Goal: Check status: Check status

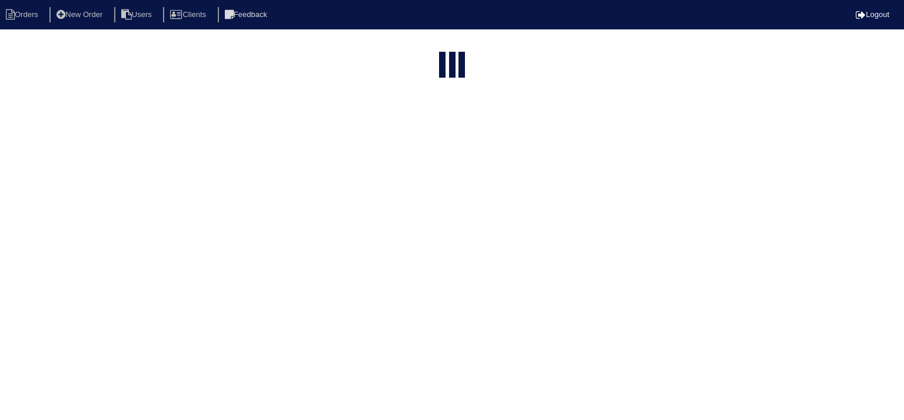
select select "15"
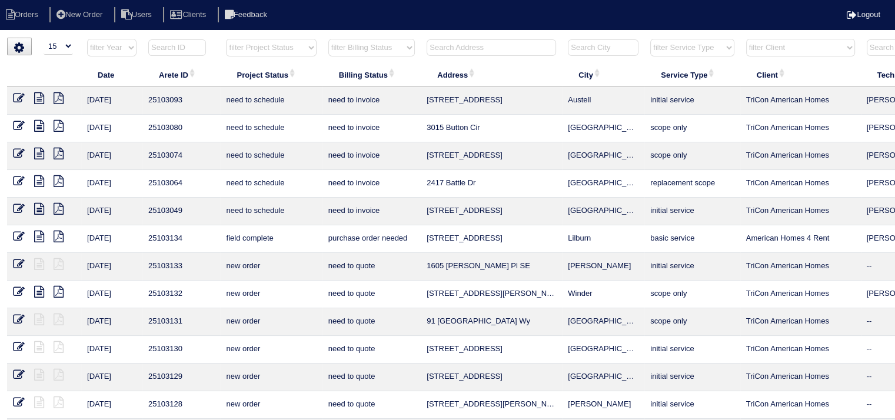
click at [485, 41] on input "text" at bounding box center [491, 47] width 129 height 16
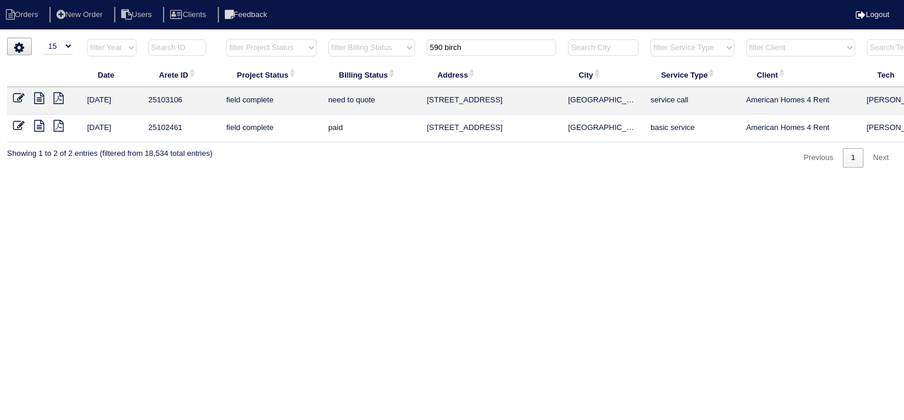
type input "590 birch"
click at [42, 99] on icon at bounding box center [39, 98] width 10 height 12
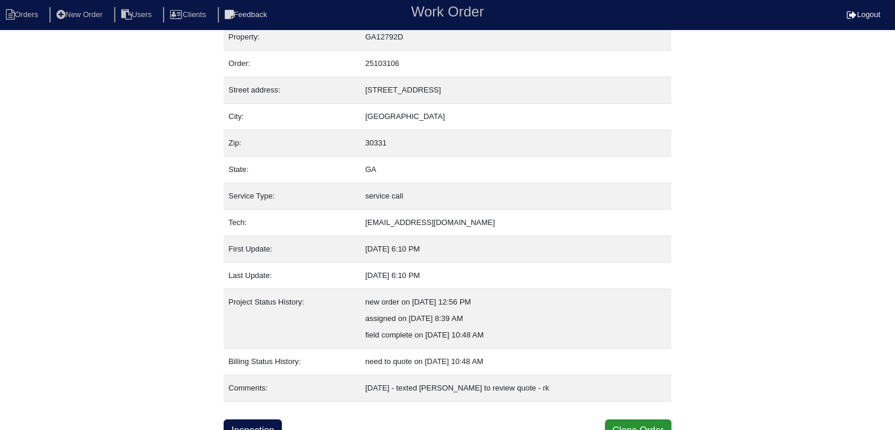
scroll to position [24, 0]
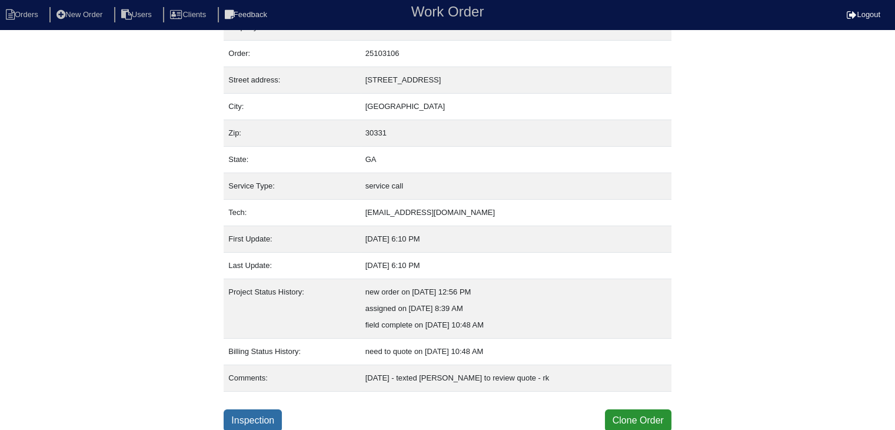
click at [270, 422] on link "Inspection" at bounding box center [253, 420] width 58 height 22
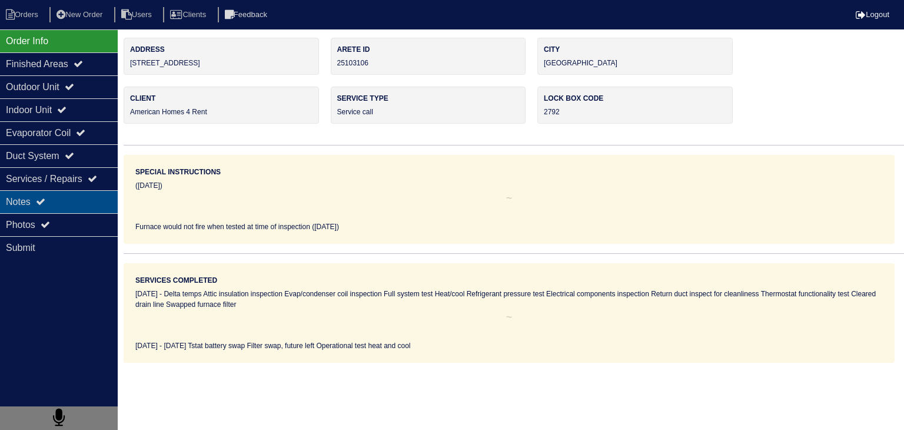
click at [79, 201] on div "Notes" at bounding box center [59, 201] width 118 height 23
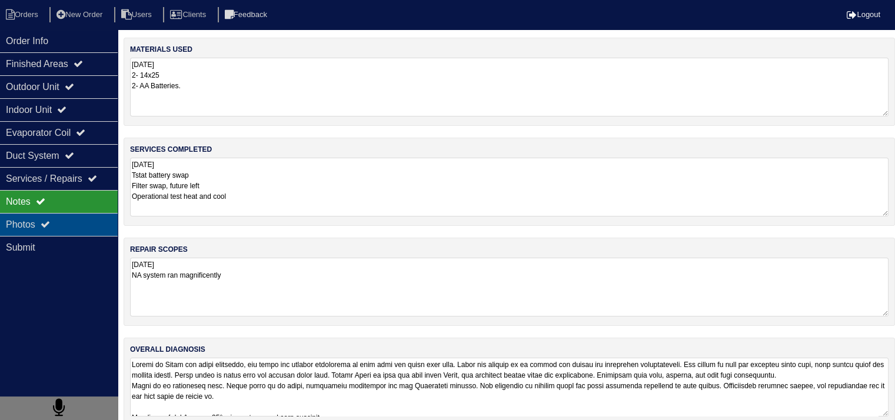
click at [78, 219] on div "Photos" at bounding box center [59, 224] width 118 height 23
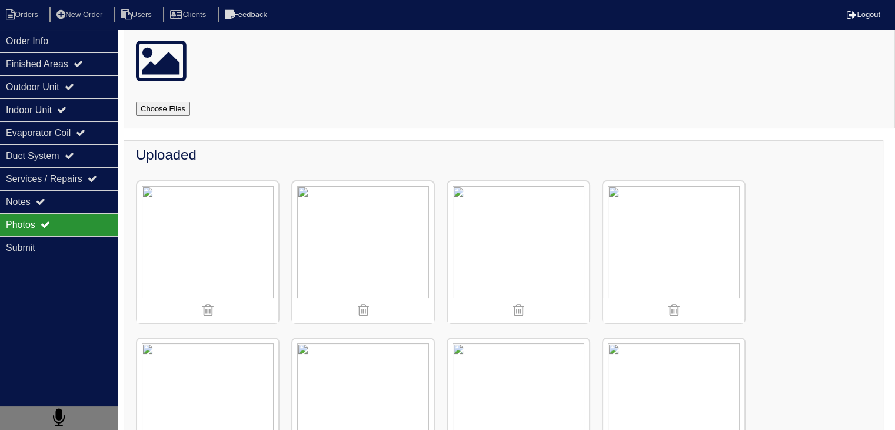
scroll to position [31, 0]
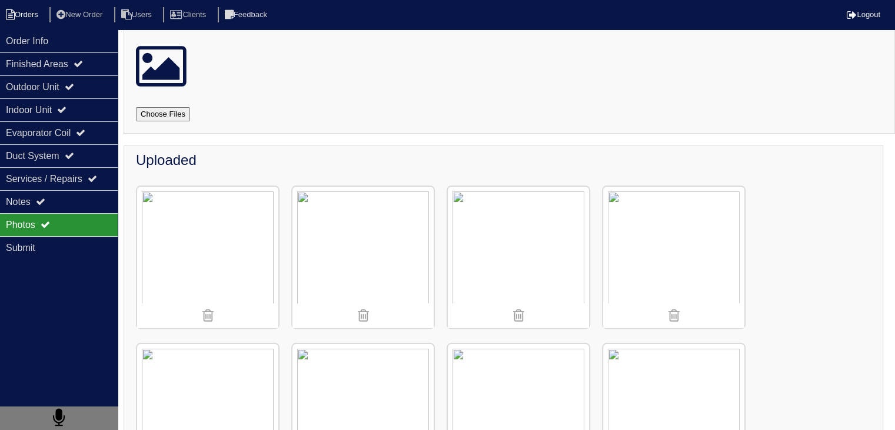
click at [38, 14] on li "Orders" at bounding box center [24, 15] width 48 height 16
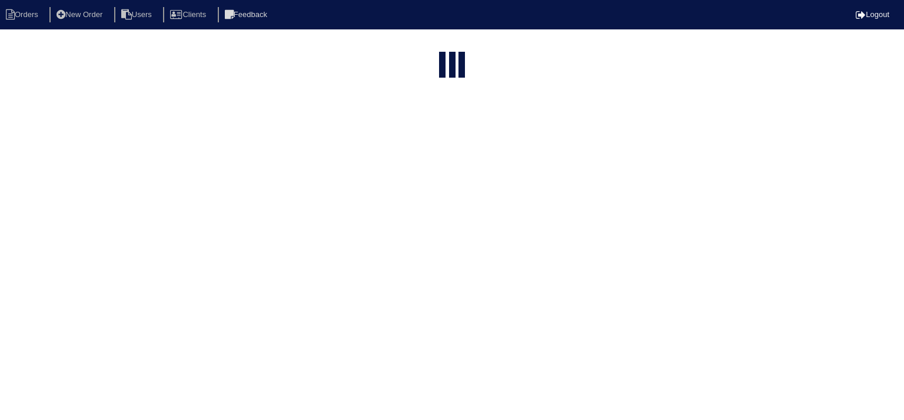
select select "15"
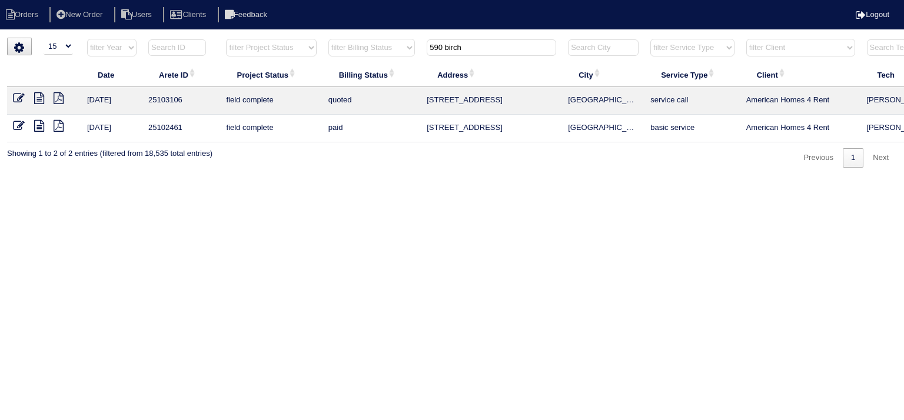
click at [468, 52] on input "590 birch" at bounding box center [491, 47] width 129 height 16
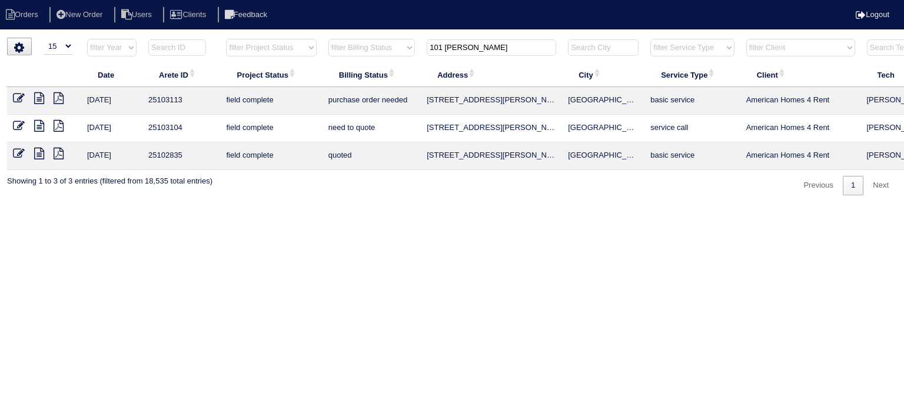
type input "101 randy"
click at [43, 151] on icon at bounding box center [39, 154] width 10 height 12
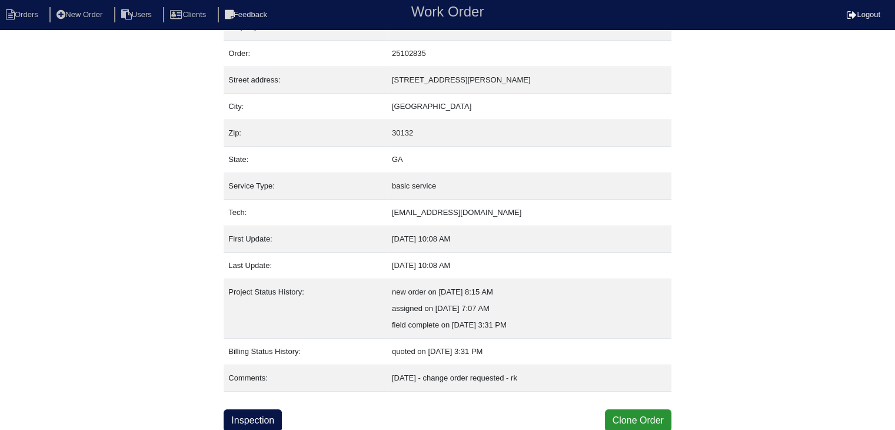
scroll to position [24, 0]
click at [259, 420] on link "Inspection" at bounding box center [253, 420] width 58 height 22
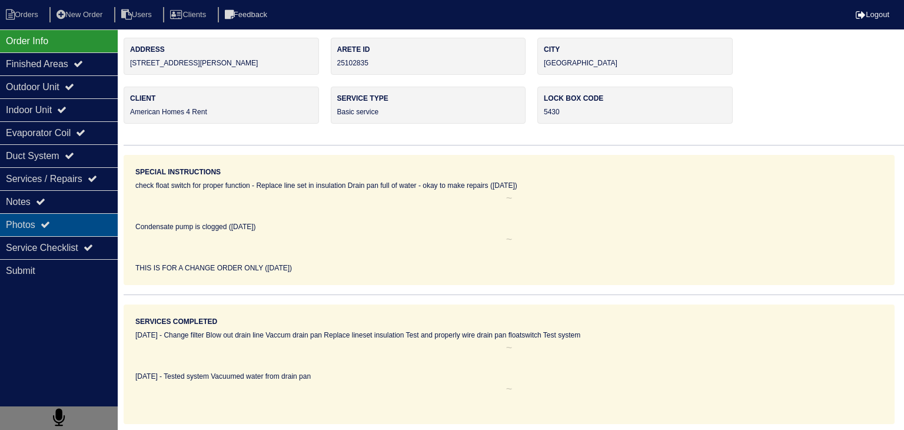
click at [60, 220] on div "Photos" at bounding box center [59, 224] width 118 height 23
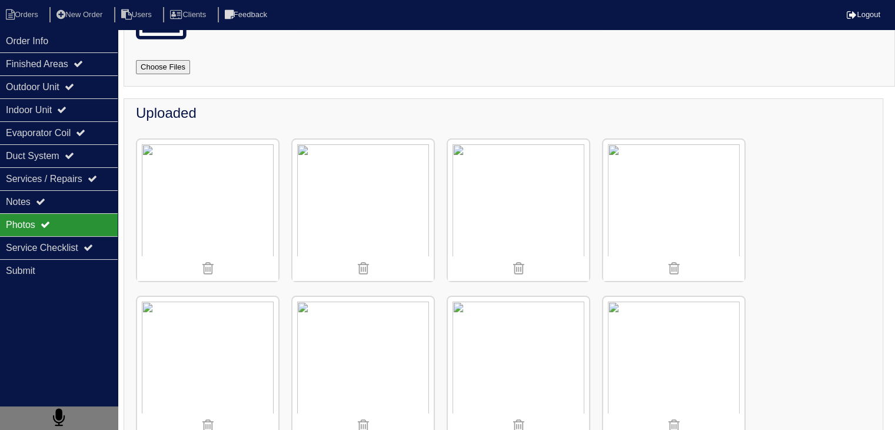
scroll to position [177, 0]
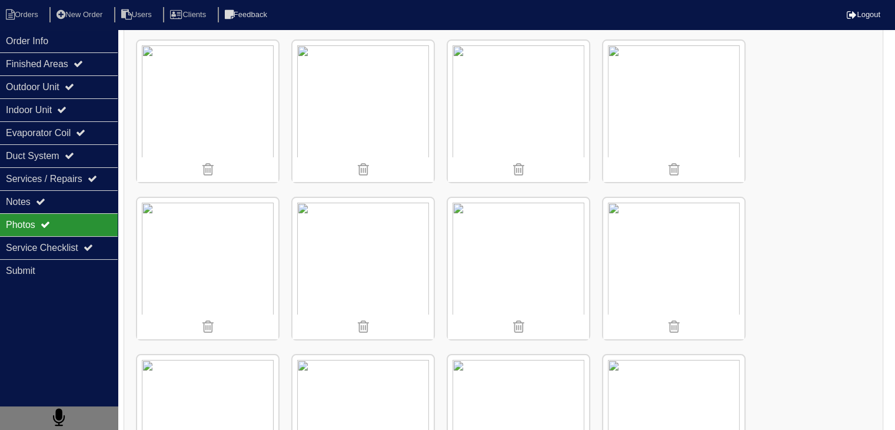
click at [408, 279] on img at bounding box center [362, 268] width 141 height 141
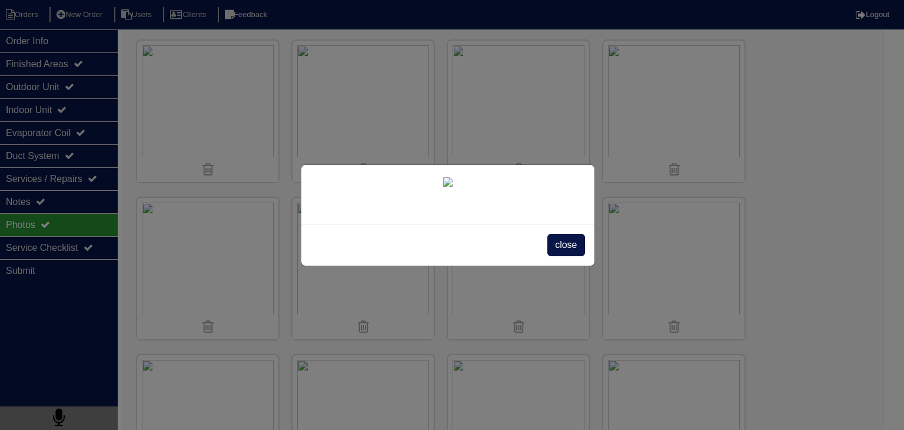
click at [834, 270] on div "close" at bounding box center [452, 215] width 904 height 430
click at [570, 256] on span "close" at bounding box center [565, 245] width 37 height 22
